Goal: Navigation & Orientation: Find specific page/section

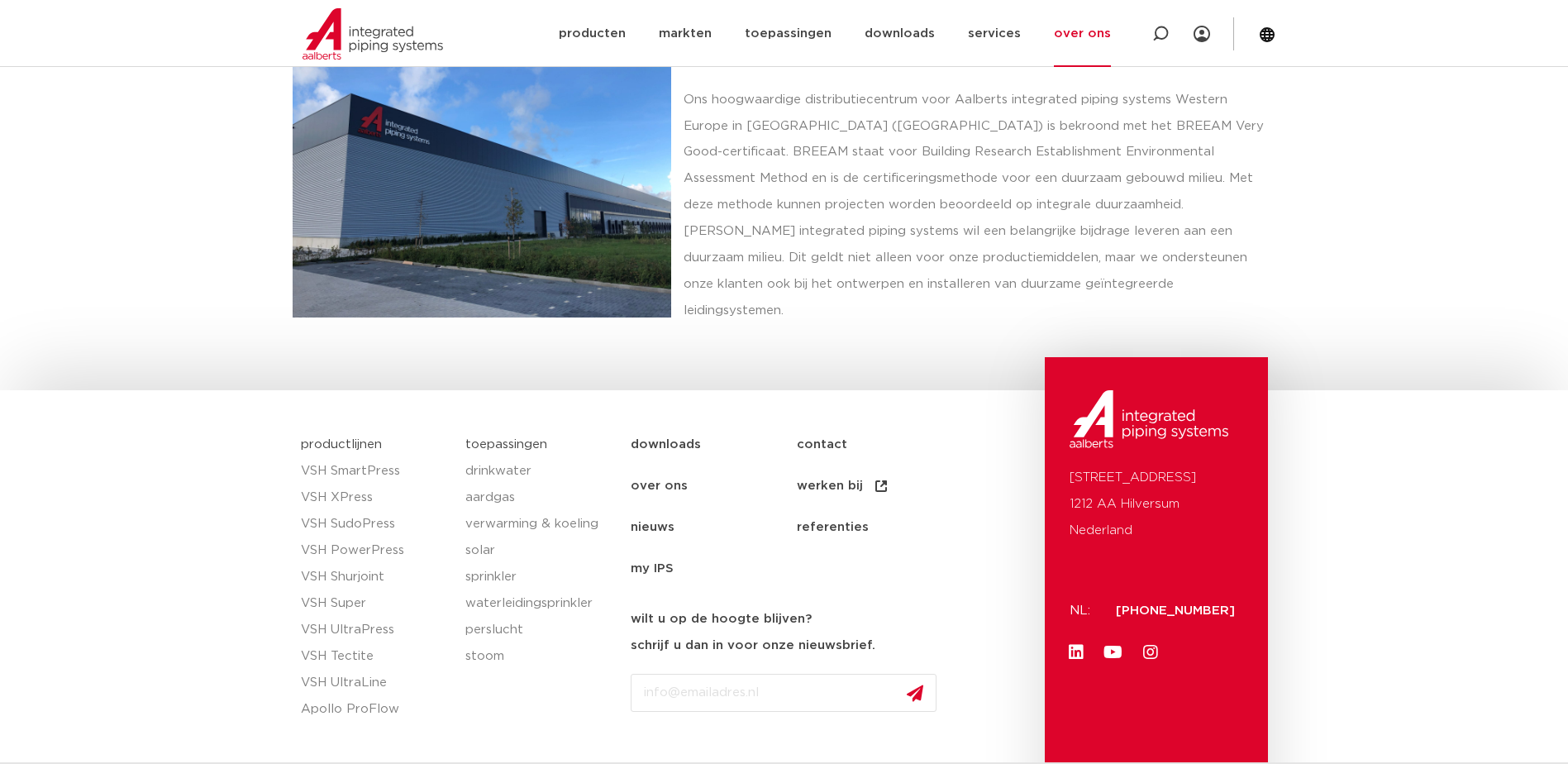
scroll to position [3833, 0]
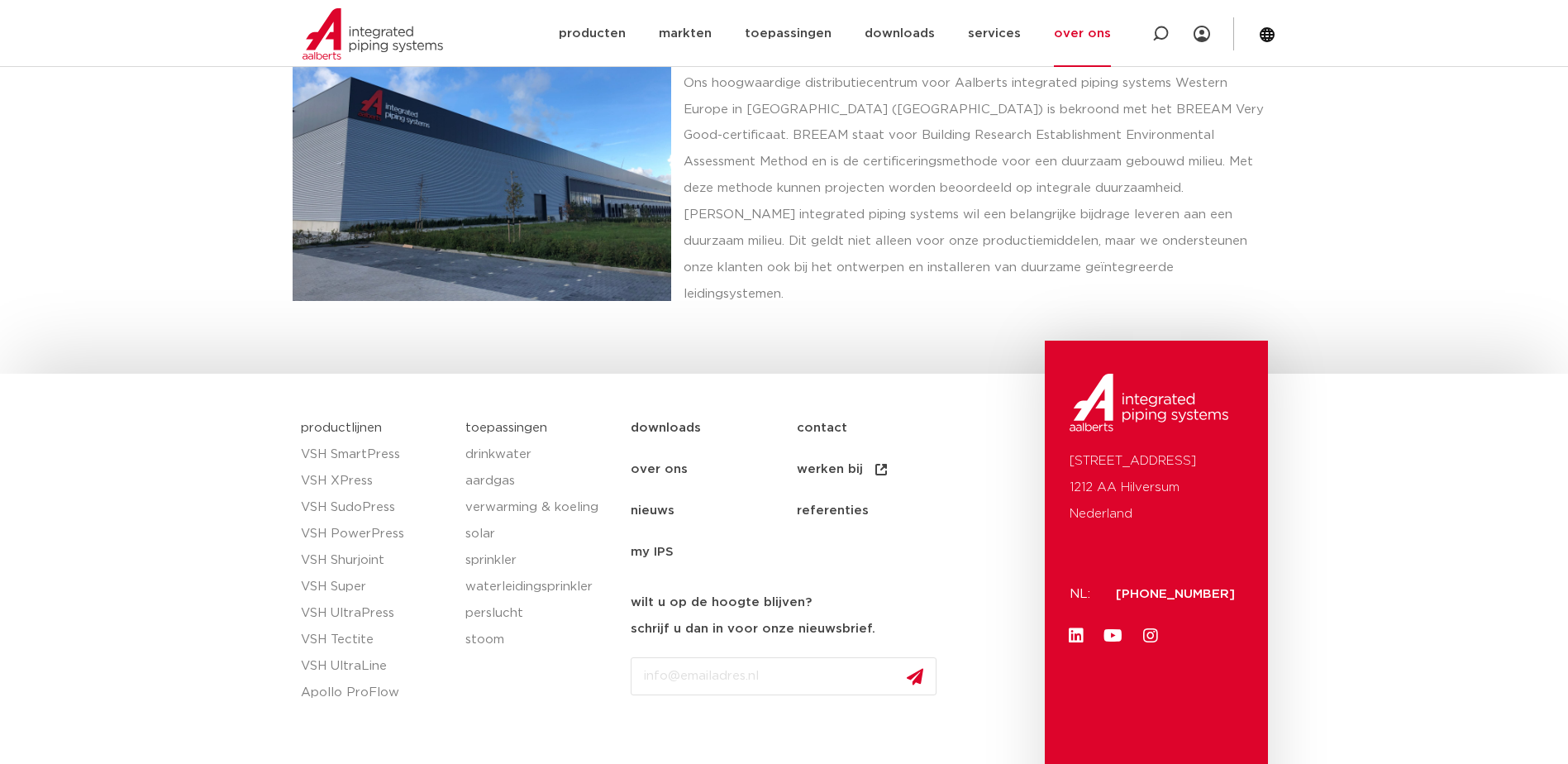
click at [658, 449] on link "over ons" at bounding box center [714, 470] width 166 height 42
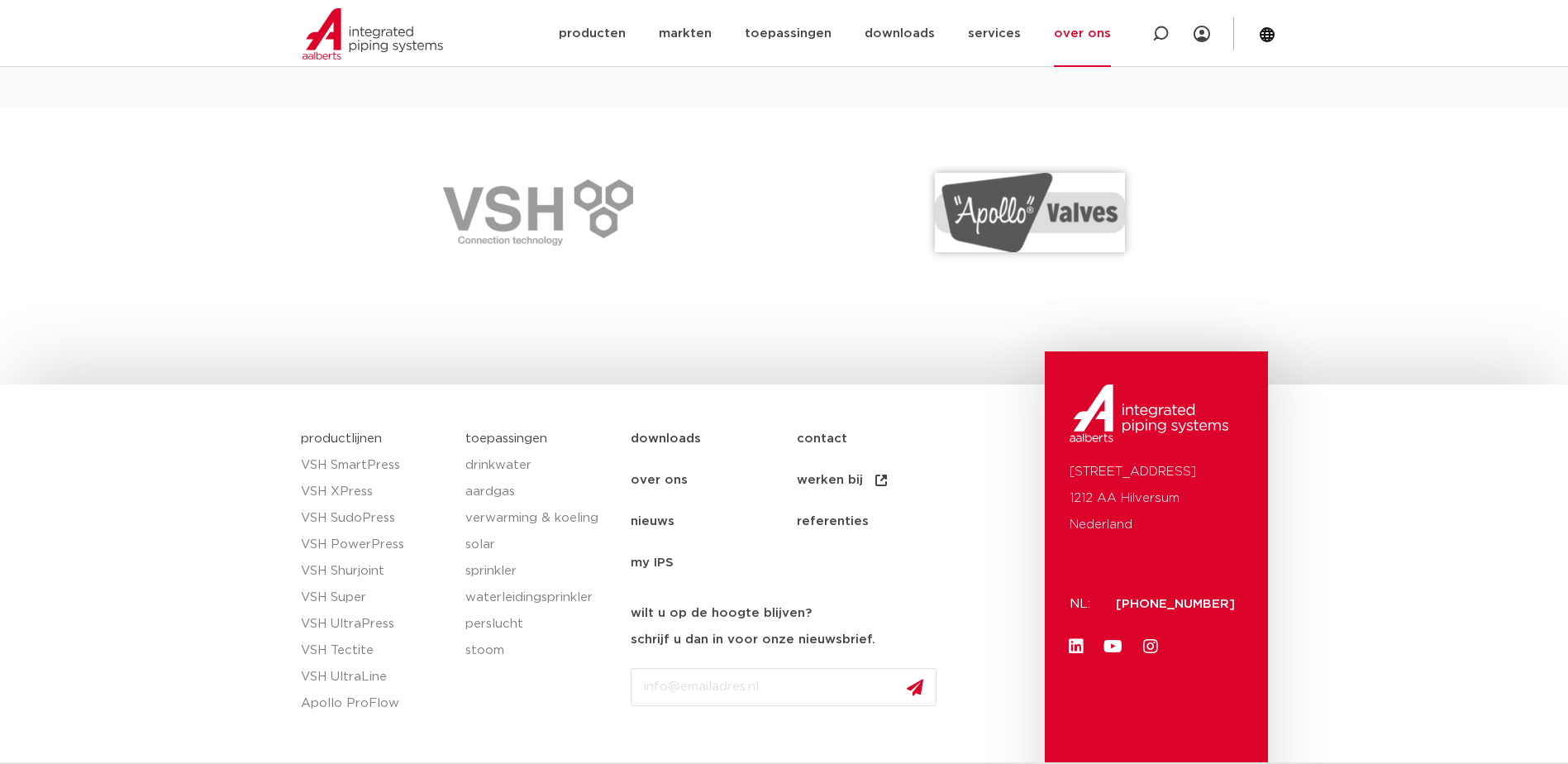
scroll to position [2399, 0]
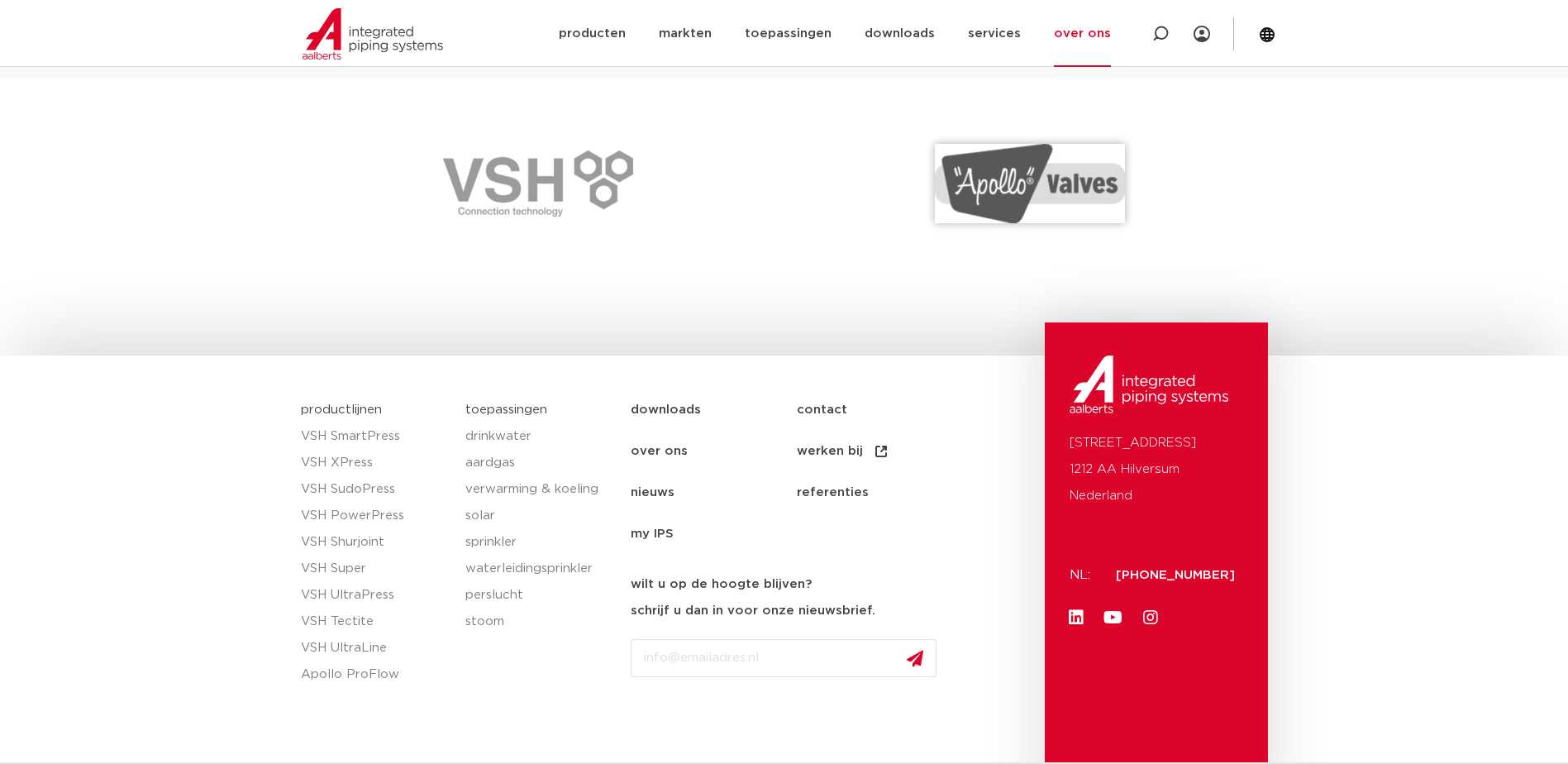
click at [644, 496] on link "nieuws" at bounding box center [714, 493] width 166 height 42
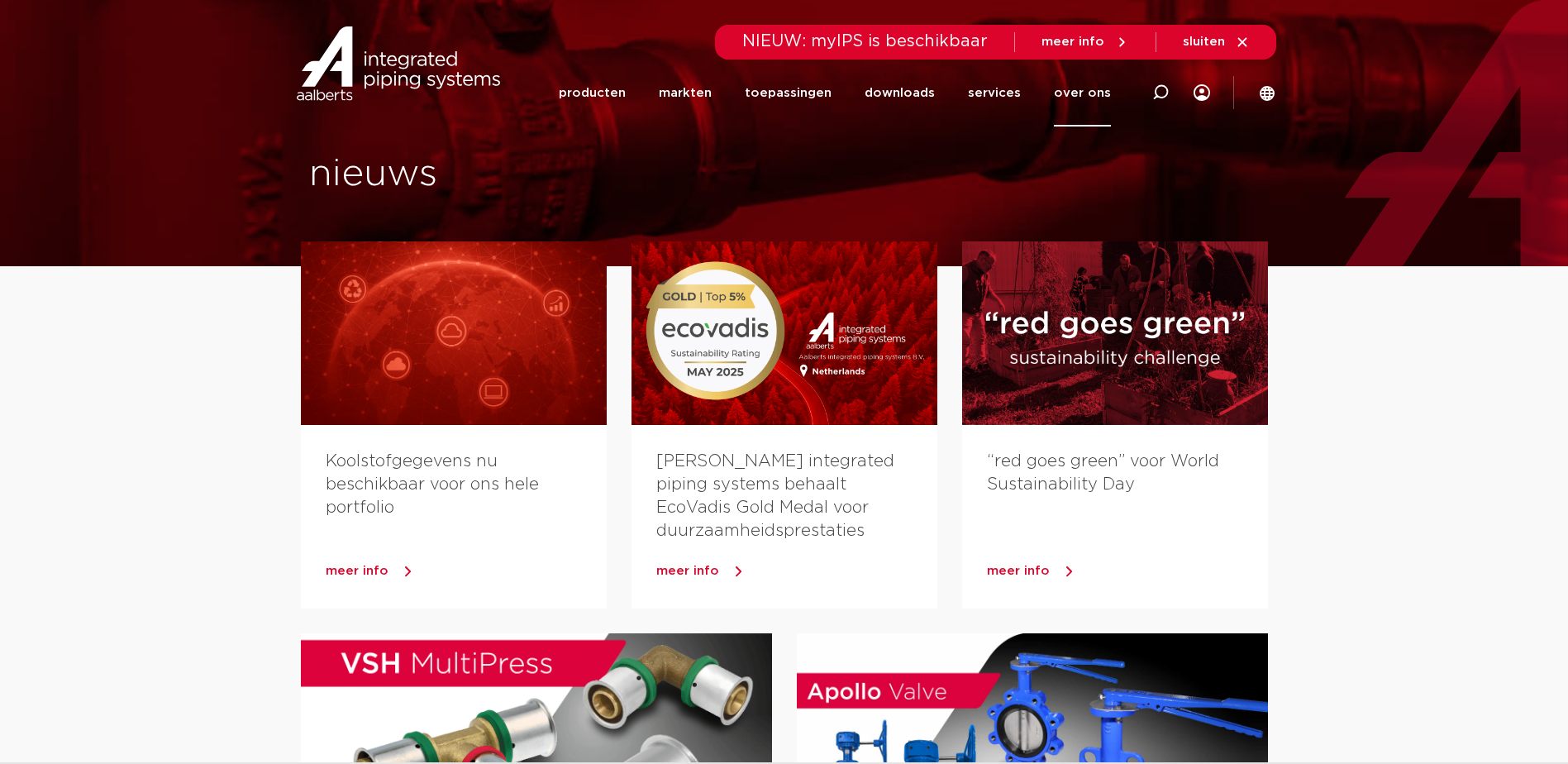
click at [1086, 93] on link "over ons" at bounding box center [1083, 93] width 57 height 67
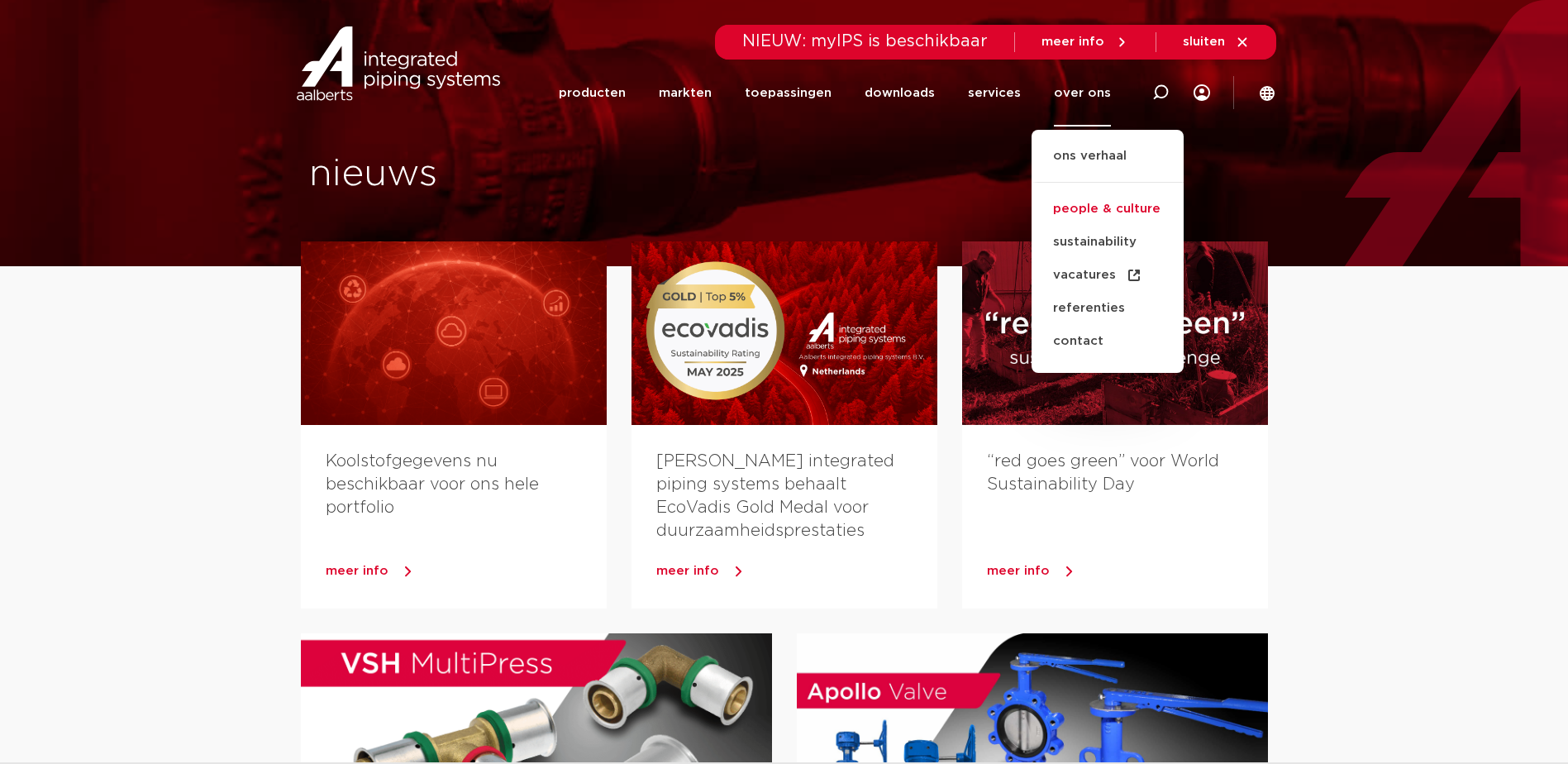
click at [1093, 211] on link "people & culture" at bounding box center [1107, 209] width 152 height 33
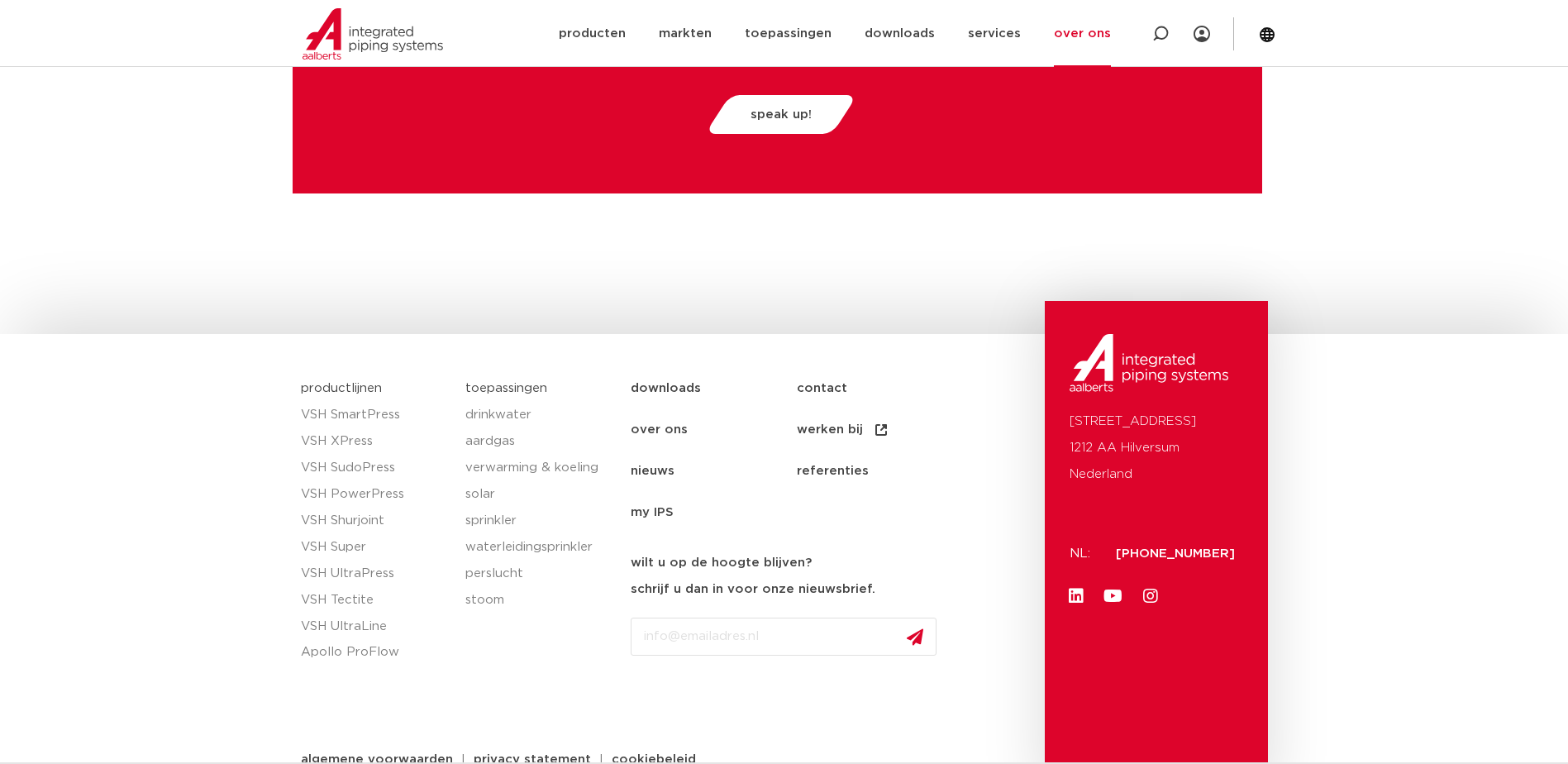
scroll to position [4346, 0]
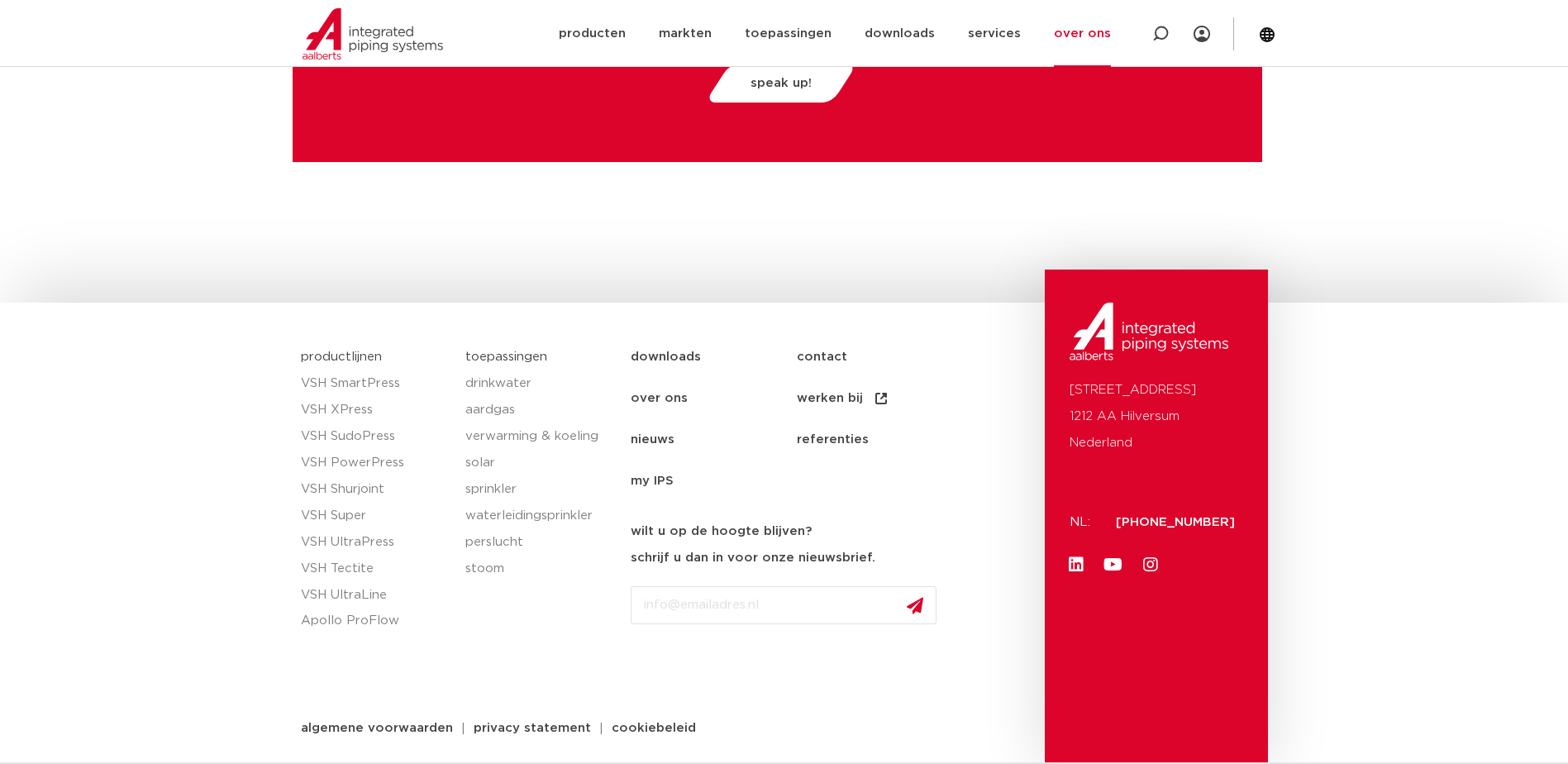
click at [651, 395] on link "over ons" at bounding box center [714, 399] width 166 height 42
